Goal: Task Accomplishment & Management: Use online tool/utility

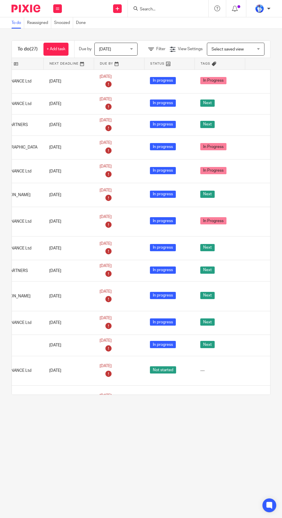
scroll to position [0, 110]
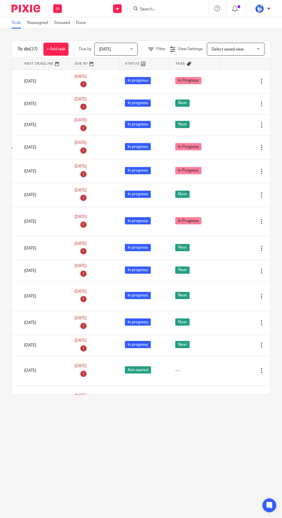
click at [233, 104] on icon at bounding box center [233, 104] width 6 height 6
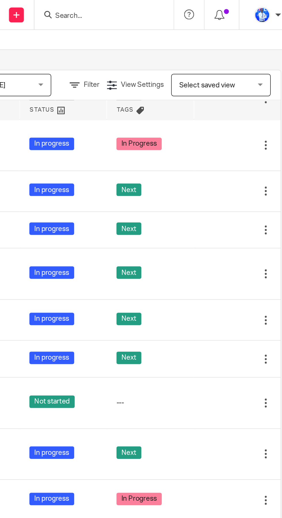
scroll to position [0, 0]
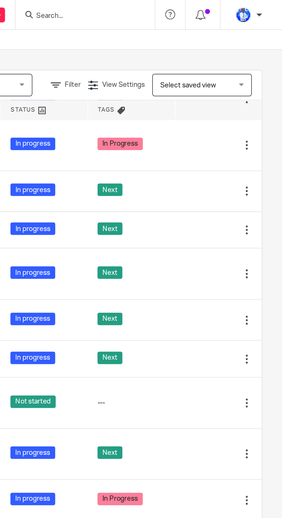
click at [220, 157] on td "Next" at bounding box center [195, 159] width 50 height 30
click at [235, 156] on icon at bounding box center [233, 159] width 6 height 6
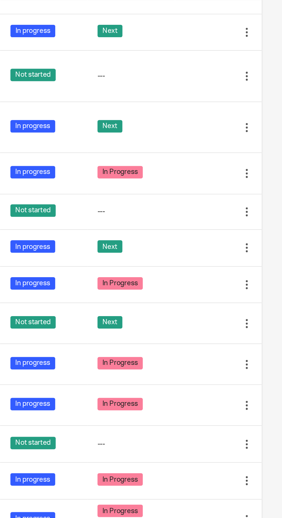
click at [211, 191] on div "---" at bounding box center [195, 192] width 39 height 6
click at [255, 193] on div at bounding box center [253, 192] width 9 height 6
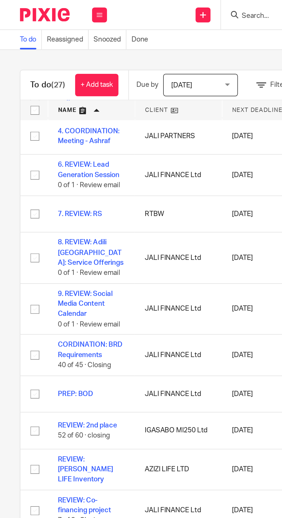
scroll to position [186, 0]
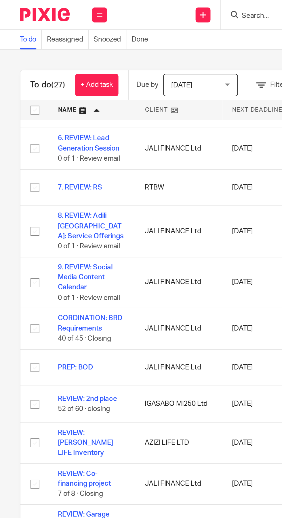
click at [58, 8] on icon at bounding box center [57, 8] width 3 height 3
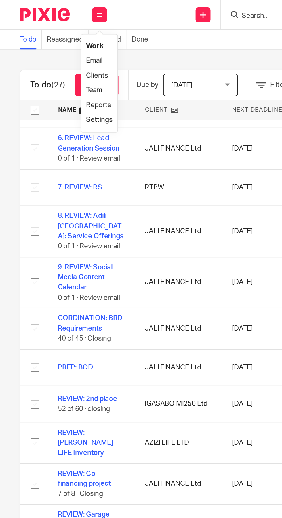
click at [58, 35] on link "Email" at bounding box center [55, 35] width 10 height 4
